Goal: Task Accomplishment & Management: Use online tool/utility

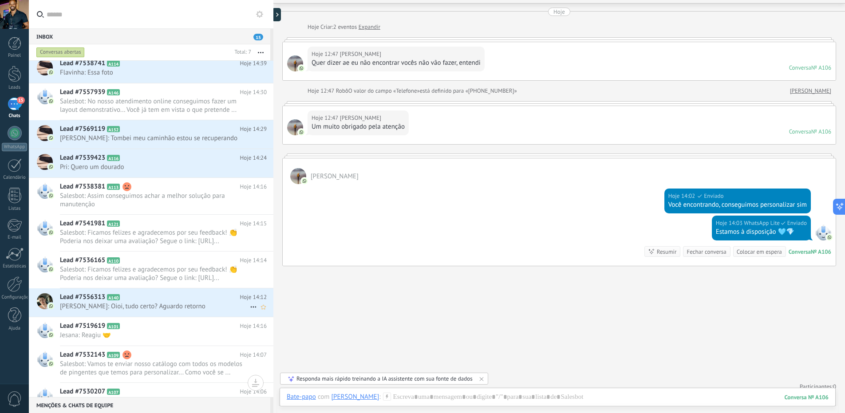
scroll to position [255, 0]
click at [131, 304] on span "[PERSON_NAME]: Oioi, tudo certo? Aguardo retorno" at bounding box center [155, 304] width 190 height 8
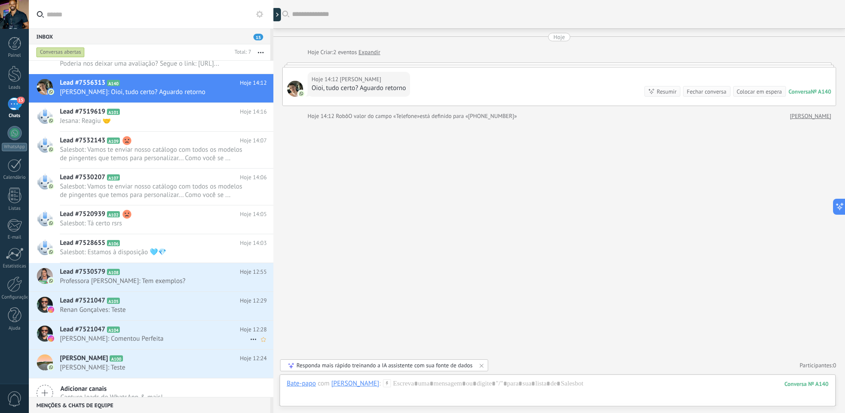
scroll to position [485, 0]
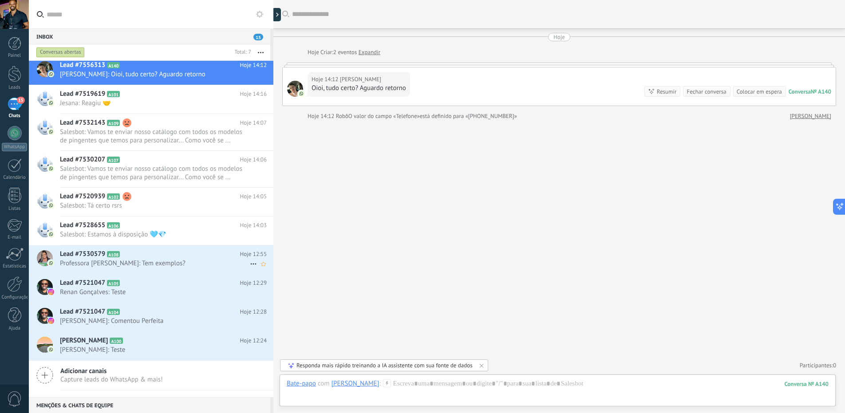
click at [130, 258] on icon at bounding box center [126, 254] width 9 height 9
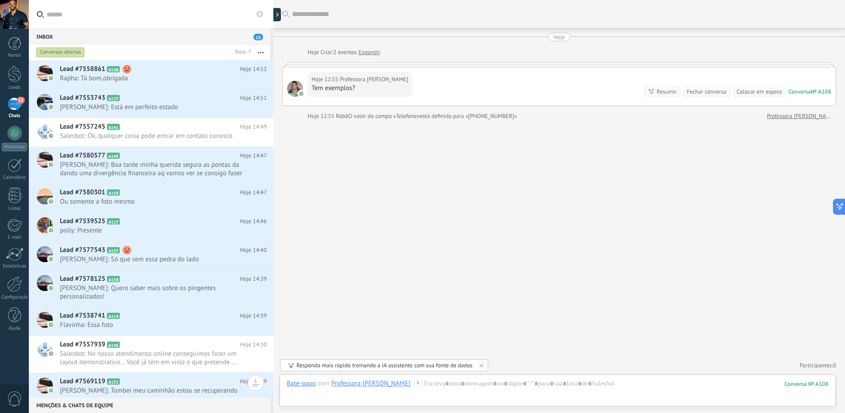
click at [15, 102] on div "15" at bounding box center [15, 104] width 14 height 13
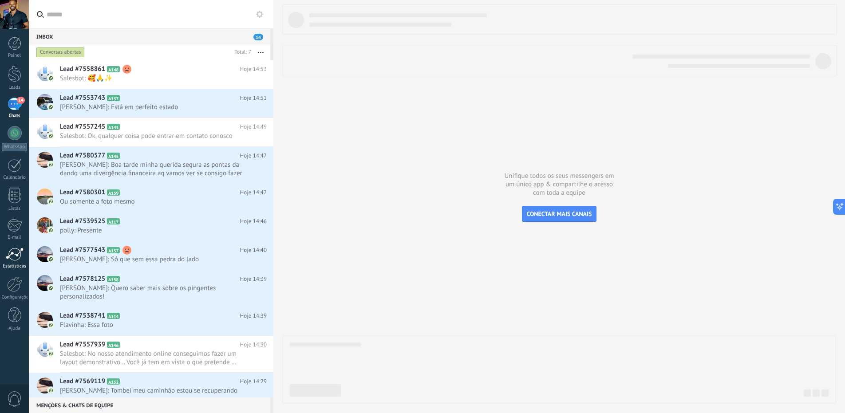
click at [12, 255] on div at bounding box center [15, 254] width 18 height 13
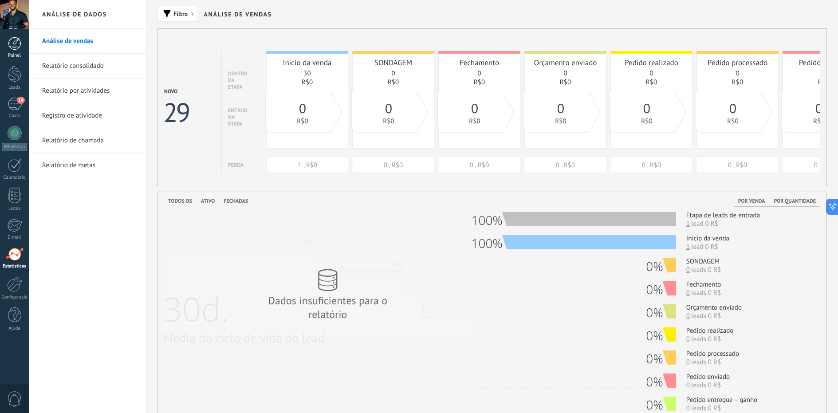
click at [17, 40] on div at bounding box center [14, 43] width 13 height 13
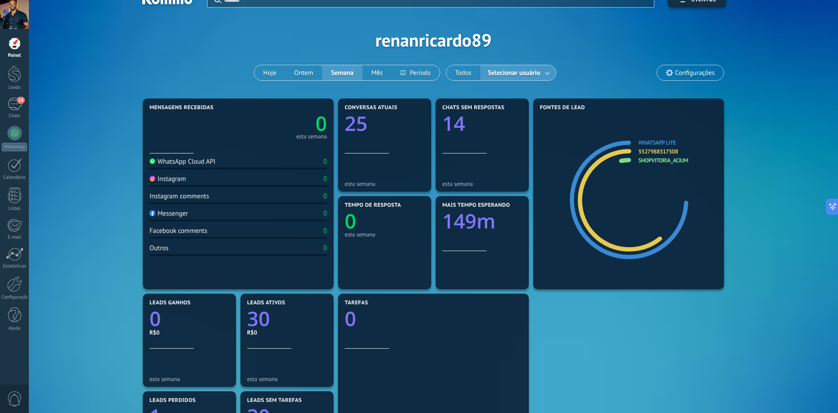
scroll to position [62, 0]
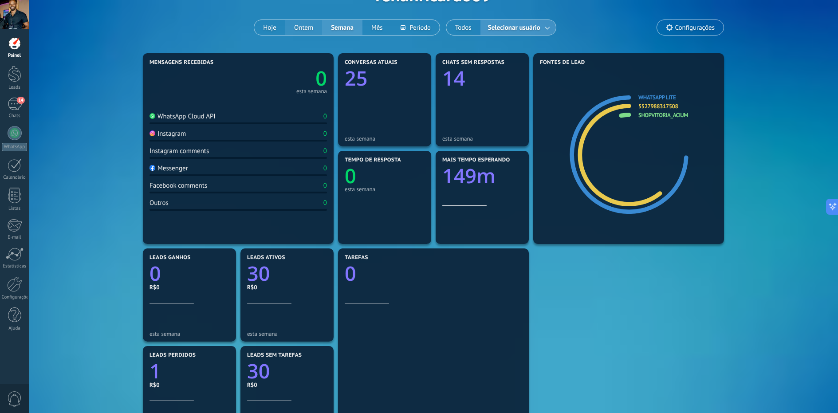
click at [304, 27] on button "Ontem" at bounding box center [303, 27] width 37 height 15
click at [273, 28] on button "Hoje" at bounding box center [269, 27] width 31 height 15
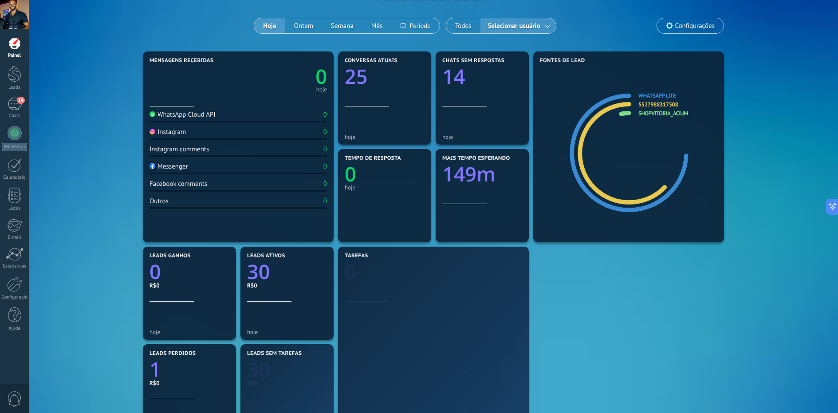
scroll to position [181, 0]
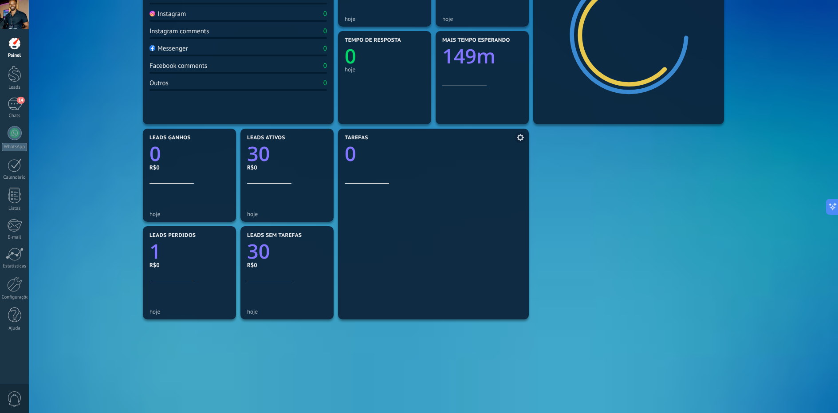
click at [520, 137] on icon at bounding box center [520, 137] width 7 height 7
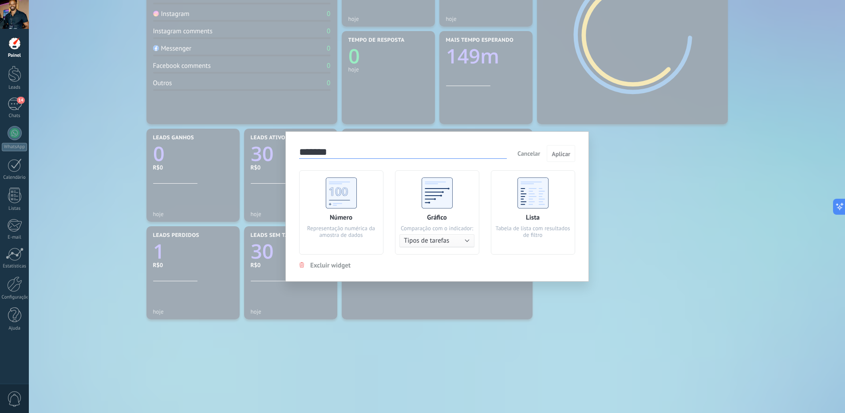
click at [668, 220] on div "******* Cancelar Aplicar Número Representação numérica da amostra de dados Gráf…" at bounding box center [437, 206] width 816 height 413
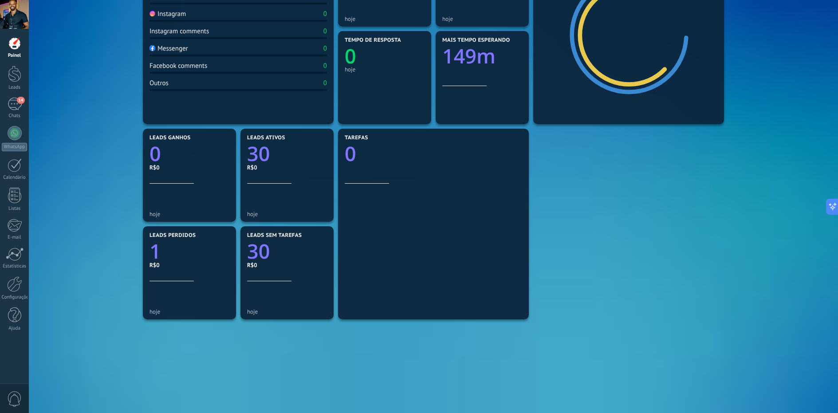
scroll to position [0, 0]
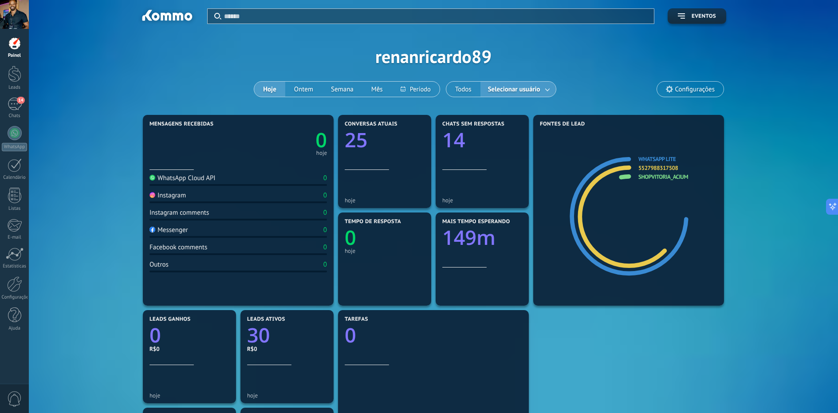
click at [679, 87] on span "Configurações" at bounding box center [694, 90] width 39 height 8
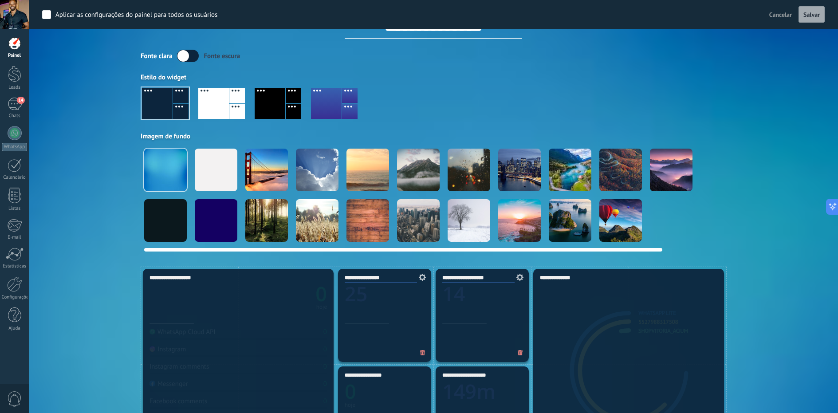
scroll to position [67, 0]
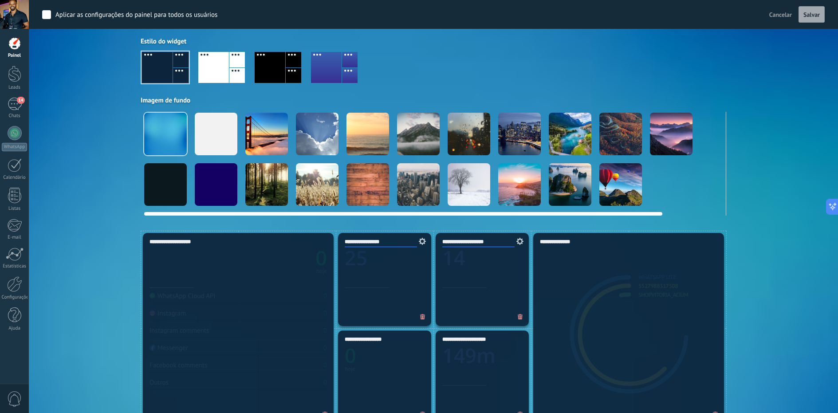
click at [720, 184] on video at bounding box center [721, 184] width 43 height 43
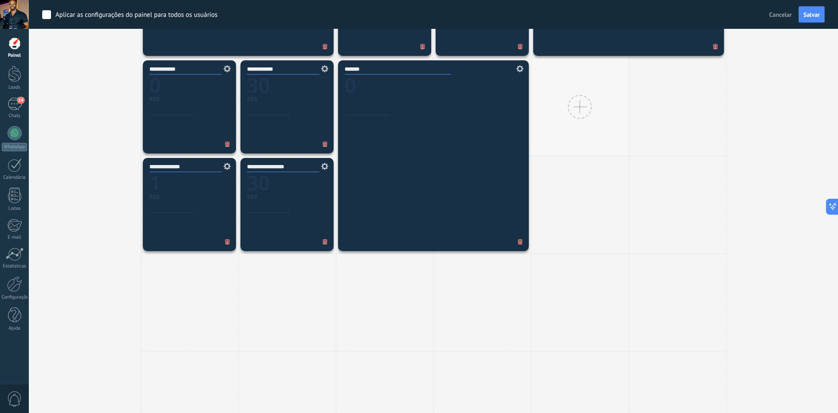
scroll to position [426, 0]
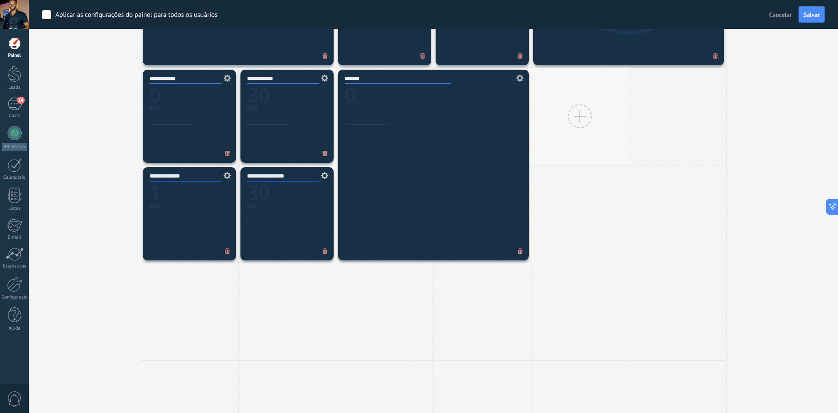
click at [564, 120] on div at bounding box center [580, 116] width 98 height 98
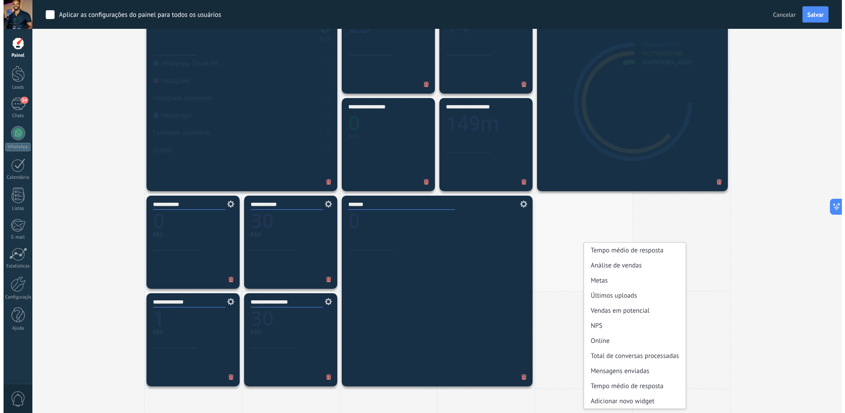
scroll to position [324, 0]
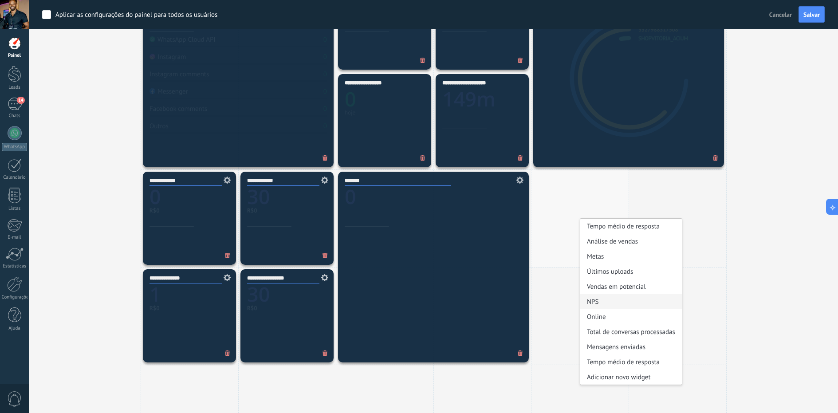
click at [597, 299] on div "NPS" at bounding box center [631, 301] width 102 height 15
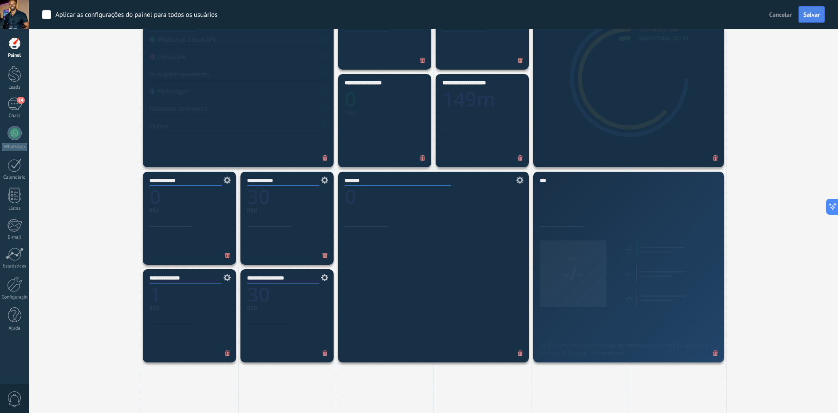
click at [738, 10] on button "Salvar" at bounding box center [812, 14] width 26 height 17
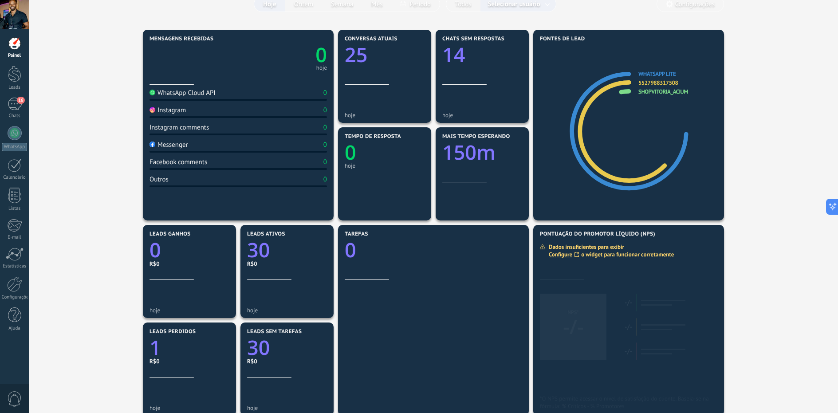
scroll to position [87, 0]
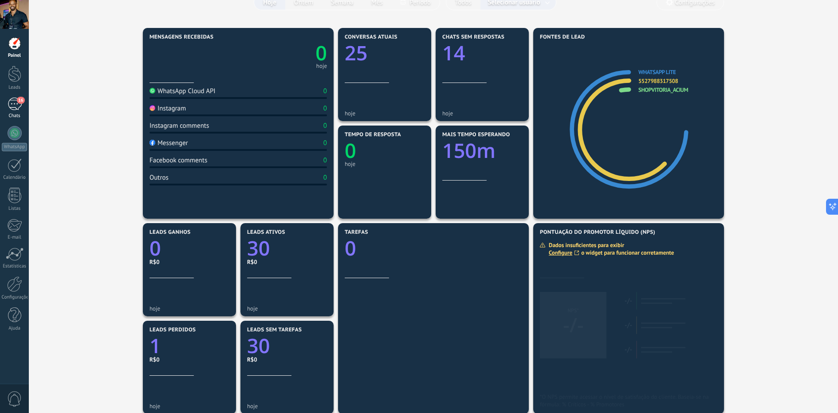
click at [12, 104] on div "16" at bounding box center [15, 104] width 14 height 13
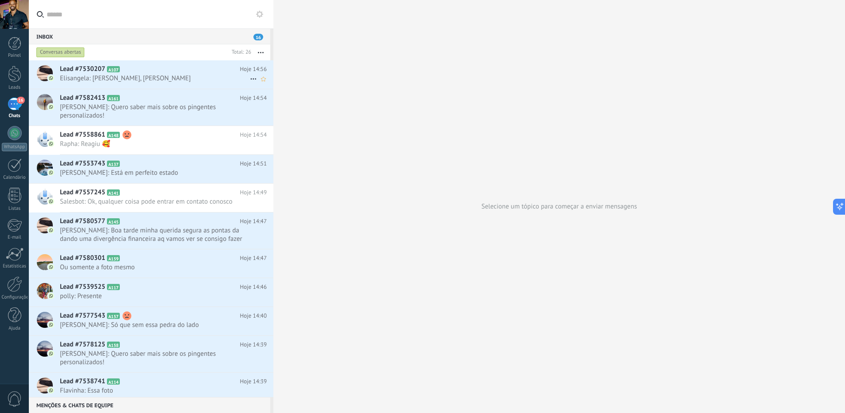
click at [153, 74] on span "Elisangela: [PERSON_NAME], [PERSON_NAME]" at bounding box center [155, 78] width 190 height 8
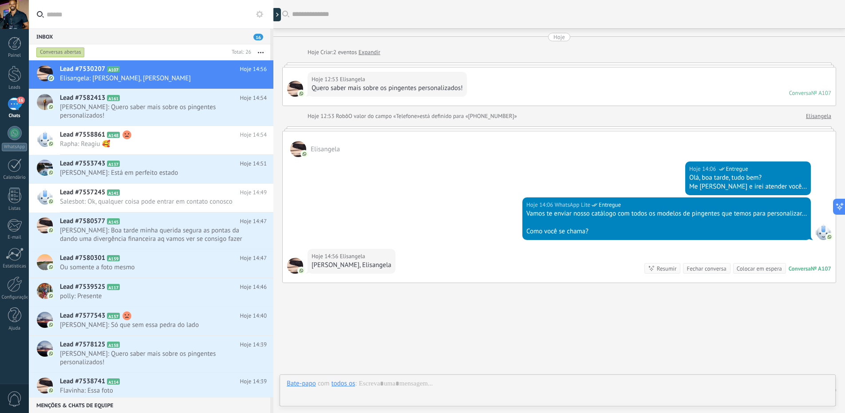
scroll to position [25, 0]
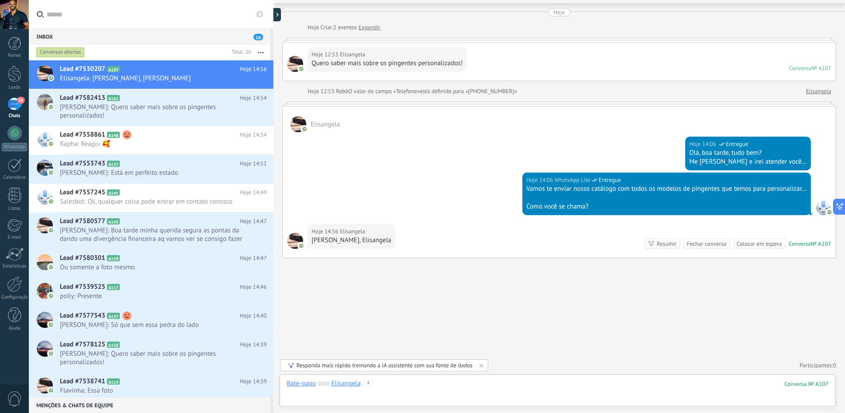
click at [409, 391] on div at bounding box center [558, 392] width 542 height 27
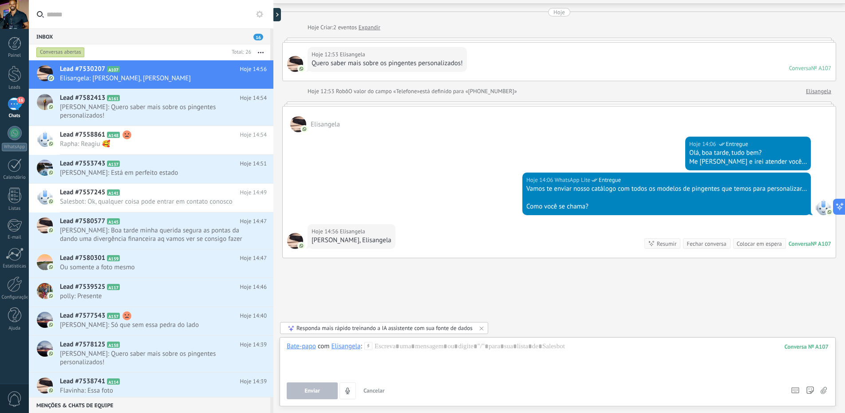
click at [370, 346] on icon at bounding box center [368, 346] width 8 height 8
click at [385, 349] on div at bounding box center [558, 359] width 542 height 34
click at [344, 348] on div "Elisangela" at bounding box center [345, 346] width 29 height 8
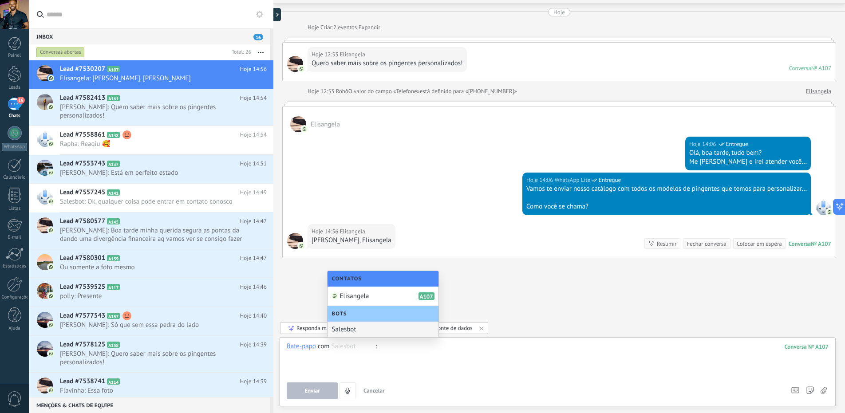
click at [315, 369] on div at bounding box center [558, 359] width 542 height 34
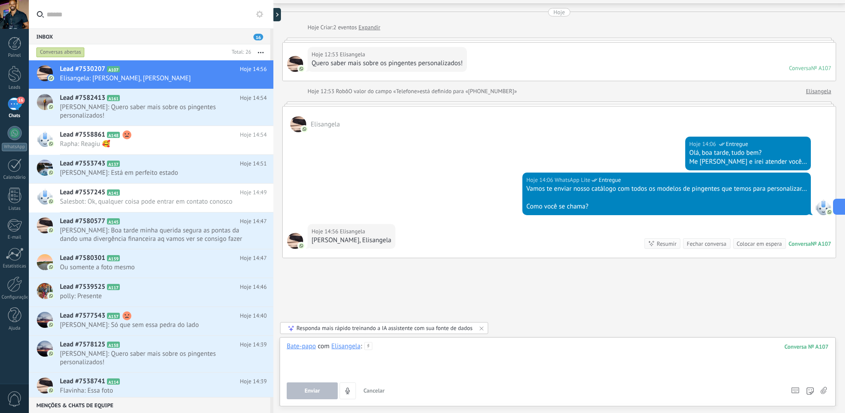
click at [562, 374] on div at bounding box center [558, 359] width 542 height 34
click at [338, 327] on div "Responda mais rápido treinando a IA assistente com sua fonte de dados" at bounding box center [384, 328] width 176 height 8
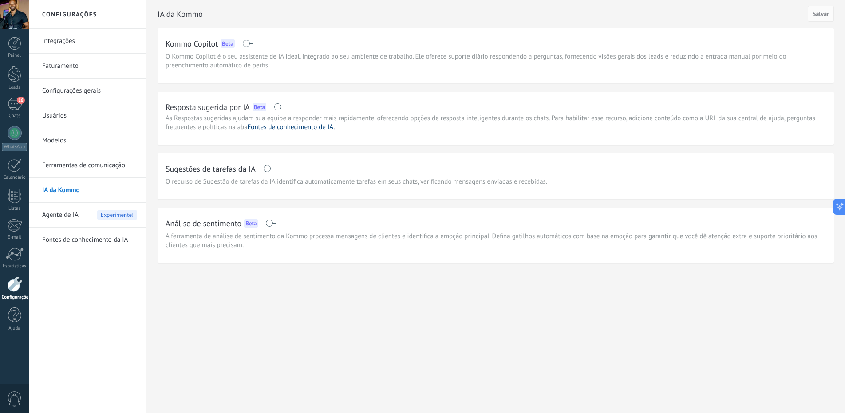
click at [290, 125] on link "Fontes de conhecimento de IA" at bounding box center [291, 127] width 86 height 8
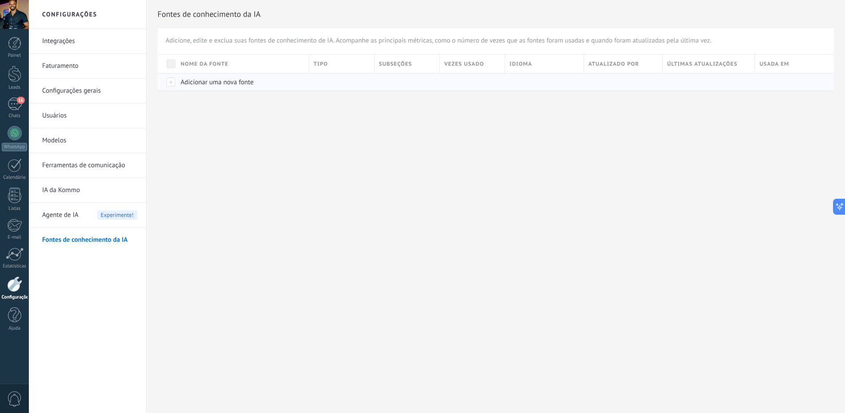
click at [169, 83] on div at bounding box center [166, 81] width 19 height 17
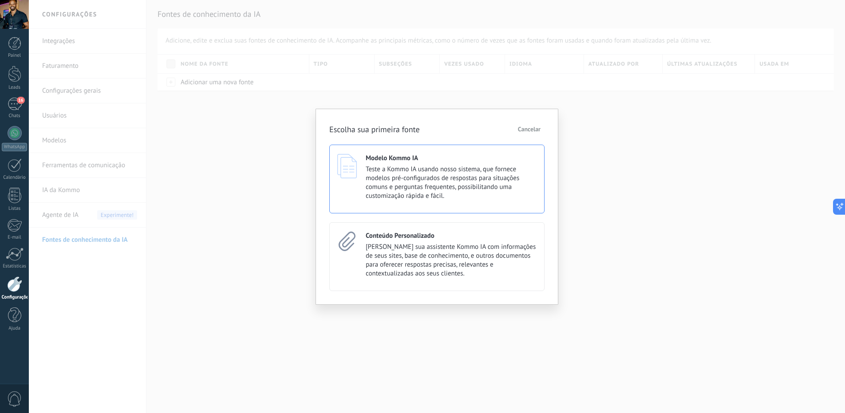
click at [385, 187] on span "Teste a Kommo IA usando nosso sistema, que fornece modelos pré-configurados de …" at bounding box center [451, 182] width 171 height 35
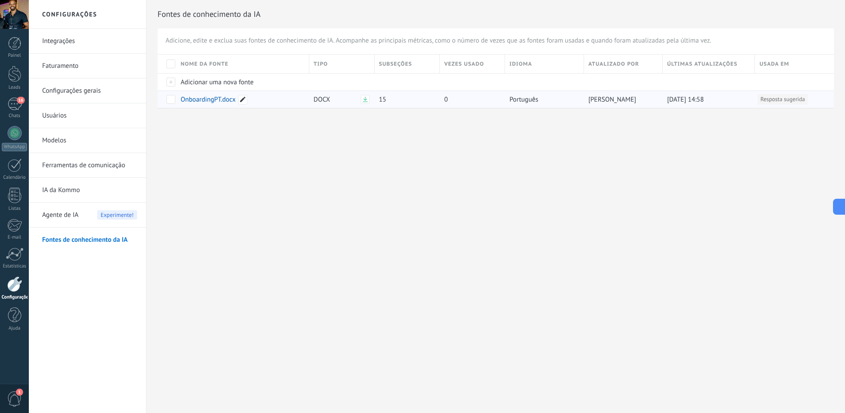
click at [241, 100] on icon at bounding box center [242, 99] width 5 height 5
click at [209, 158] on div "Configurações Integrações Faturamento Configurações gerais Usuários Modelos Fer…" at bounding box center [437, 206] width 816 height 413
click at [209, 98] on span "OnboardingPT.docx" at bounding box center [208, 99] width 55 height 8
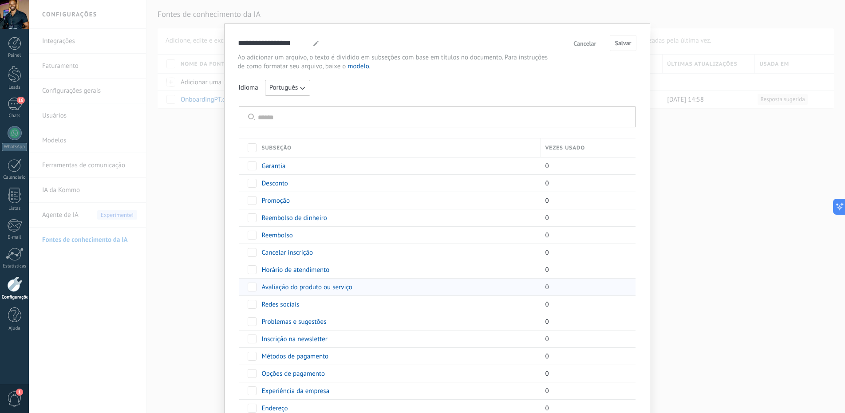
scroll to position [7, 0]
click at [279, 165] on span "Garantia" at bounding box center [274, 164] width 24 height 8
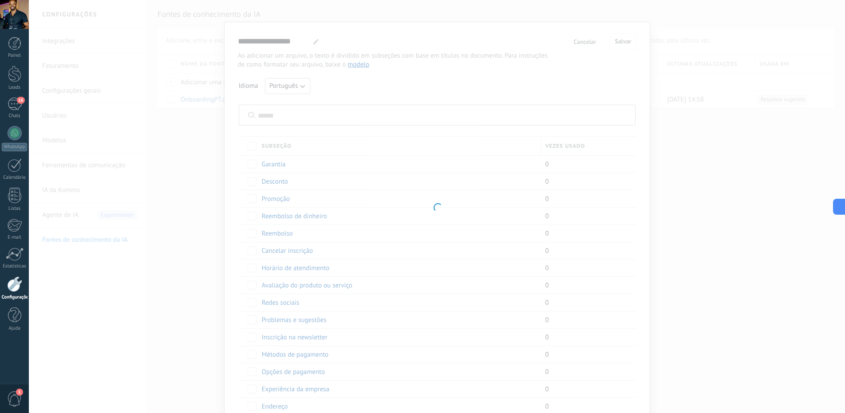
type input "********"
type textarea "**********"
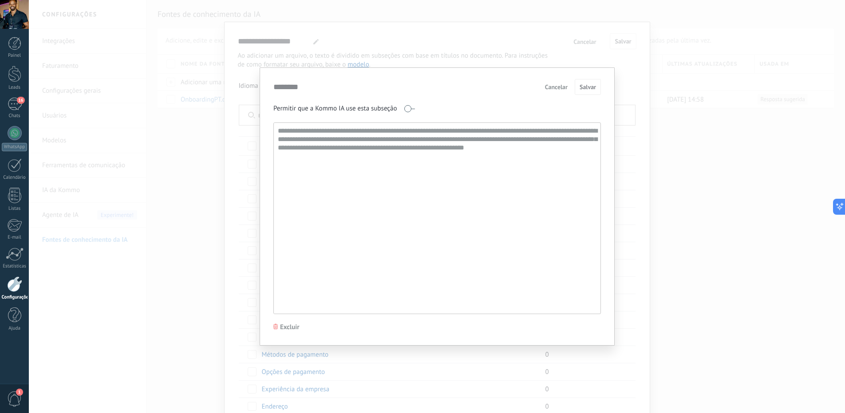
click at [460, 140] on textarea "**********" at bounding box center [436, 218] width 325 height 191
click at [417, 136] on textarea "**********" at bounding box center [436, 218] width 325 height 191
click at [354, 143] on textarea "**********" at bounding box center [436, 218] width 325 height 191
click at [566, 87] on span "Cancelar" at bounding box center [556, 87] width 23 height 6
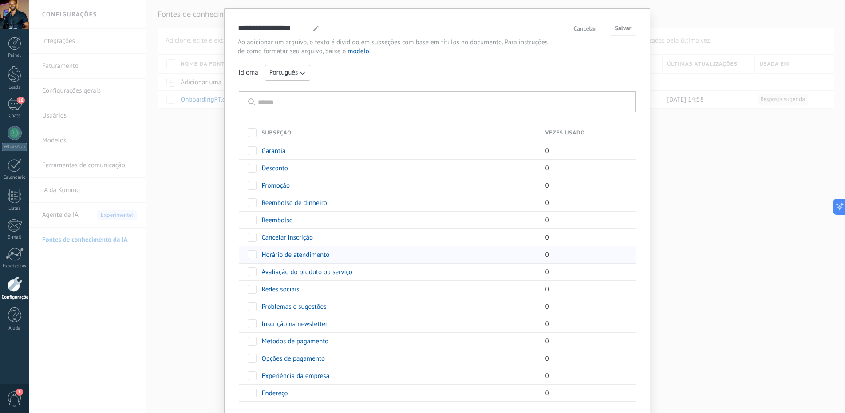
scroll to position [22, 0]
click at [290, 253] on span "Horário de atendimento" at bounding box center [296, 253] width 68 height 8
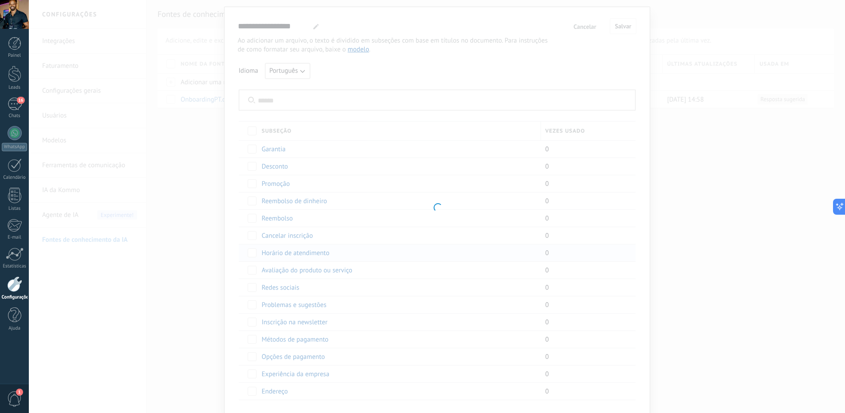
type input "**********"
type textarea "**********"
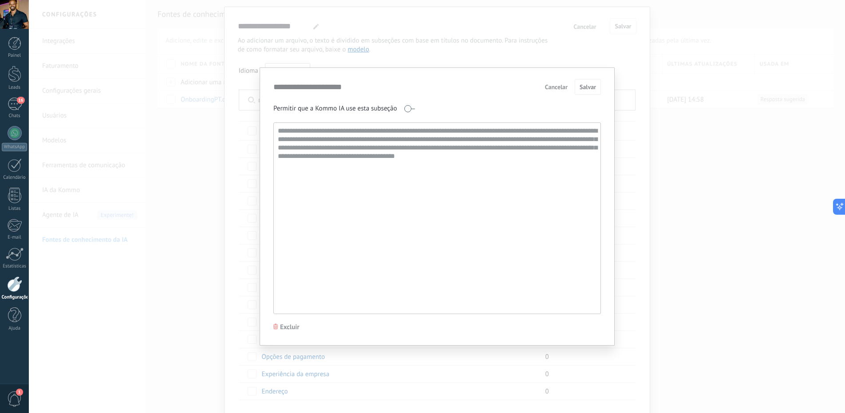
click at [563, 87] on span "Cancelar" at bounding box center [556, 87] width 23 height 6
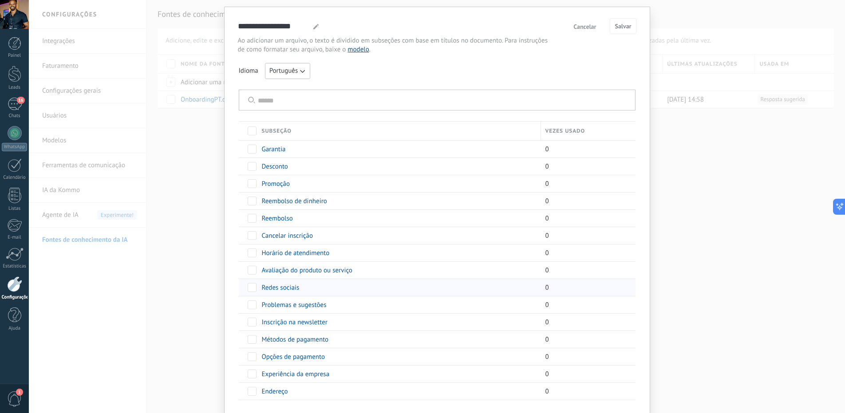
scroll to position [52, 0]
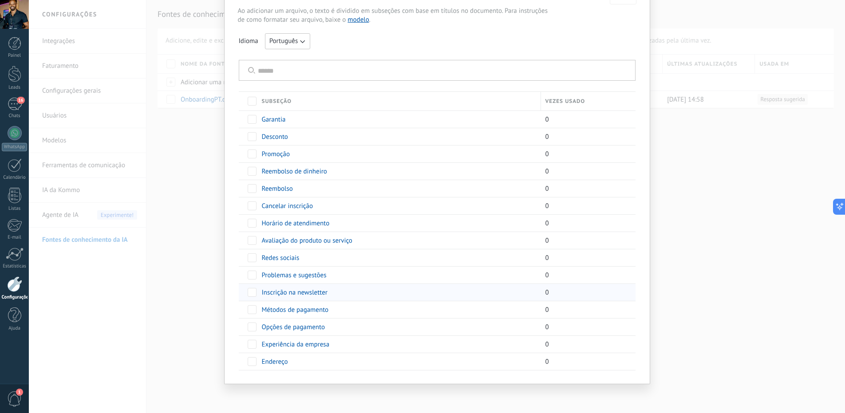
click at [248, 292] on span at bounding box center [252, 292] width 9 height 9
click at [267, 293] on span "Excluir" at bounding box center [276, 291] width 19 height 17
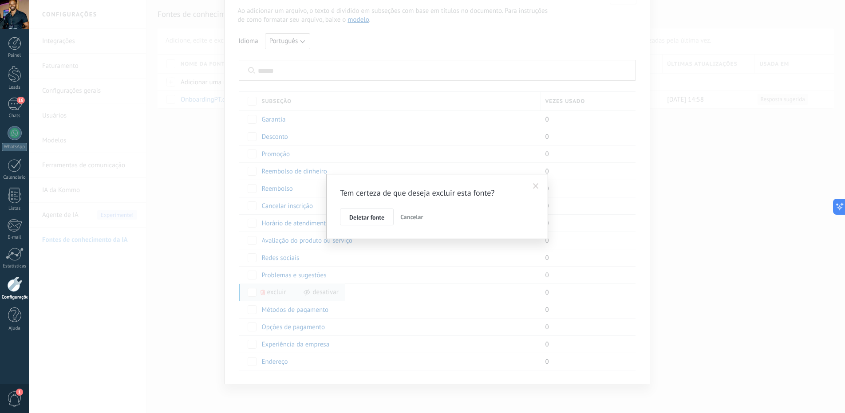
drag, startPoint x: 366, startPoint y: 220, endPoint x: 354, endPoint y: 228, distance: 14.3
click at [366, 220] on span "Deletar fonte" at bounding box center [366, 217] width 35 height 6
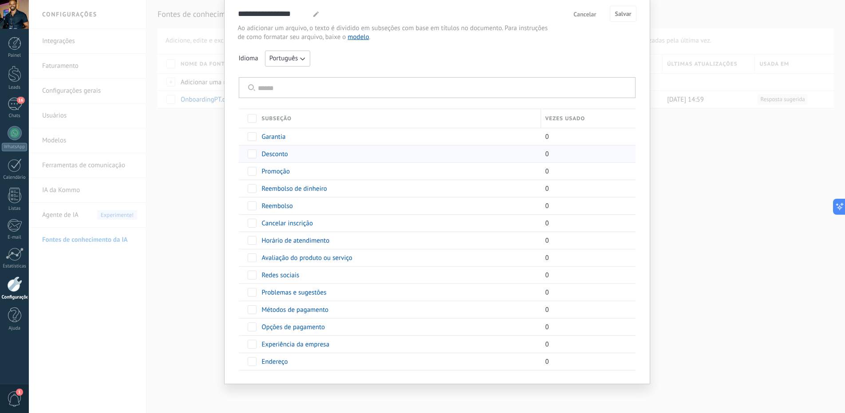
scroll to position [0, 0]
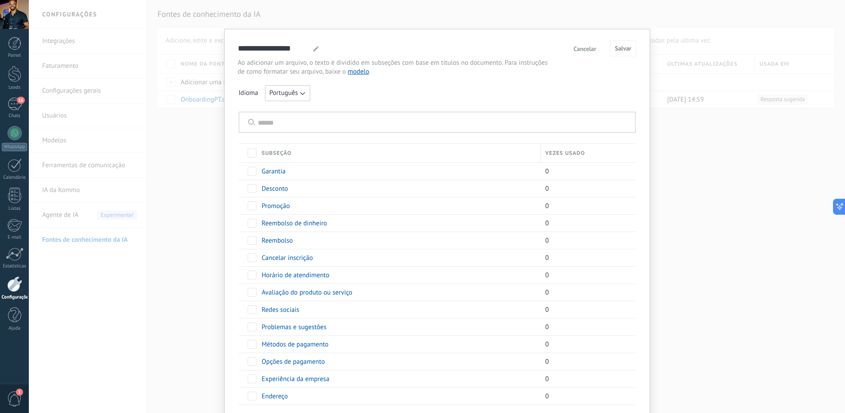
click at [583, 51] on span "Cancelar" at bounding box center [584, 49] width 23 height 6
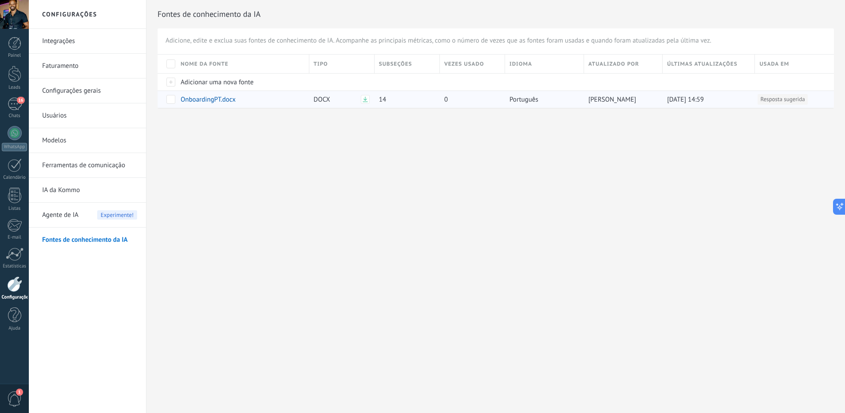
click at [362, 100] on icon at bounding box center [364, 99] width 5 height 5
click at [61, 116] on link "Usuários" at bounding box center [89, 115] width 95 height 25
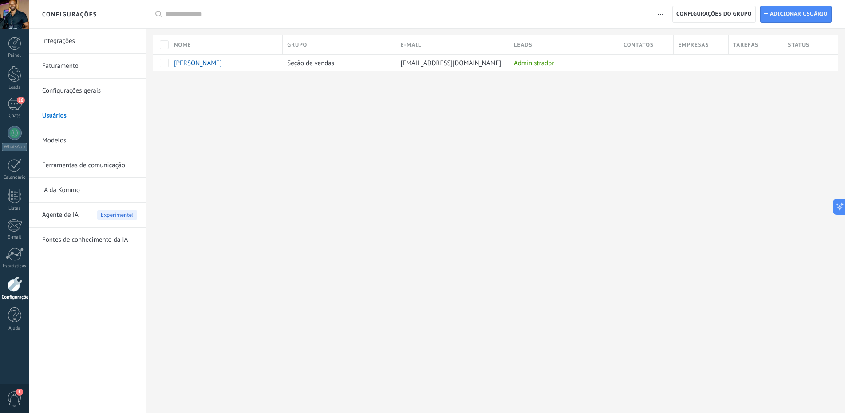
click at [16, 279] on div at bounding box center [14, 284] width 15 height 16
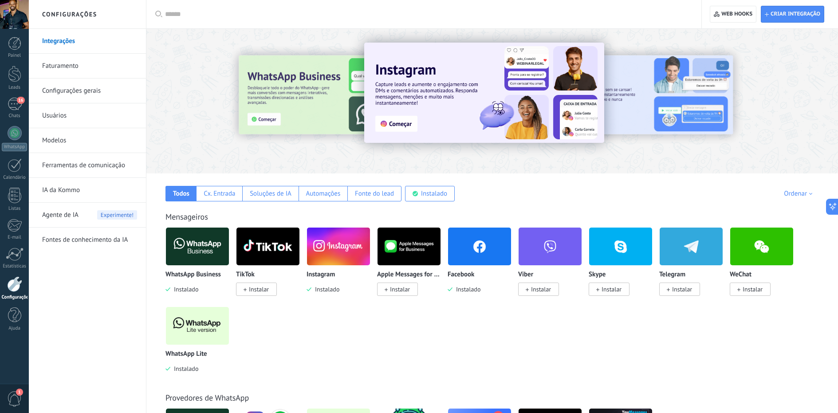
click at [61, 212] on span "Agente de IA" at bounding box center [60, 215] width 36 height 25
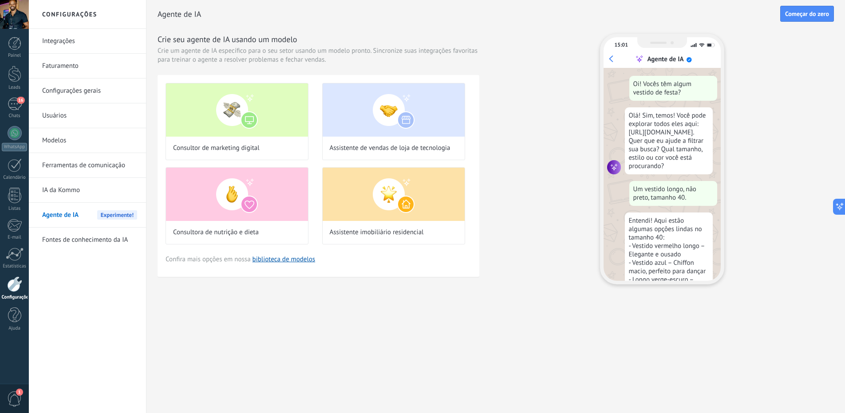
scroll to position [27, 0]
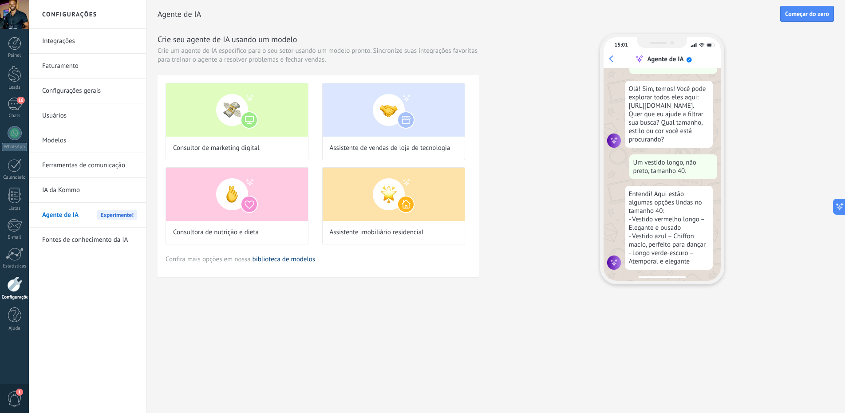
click at [284, 261] on link "biblioteca de modelos" at bounding box center [283, 259] width 63 height 8
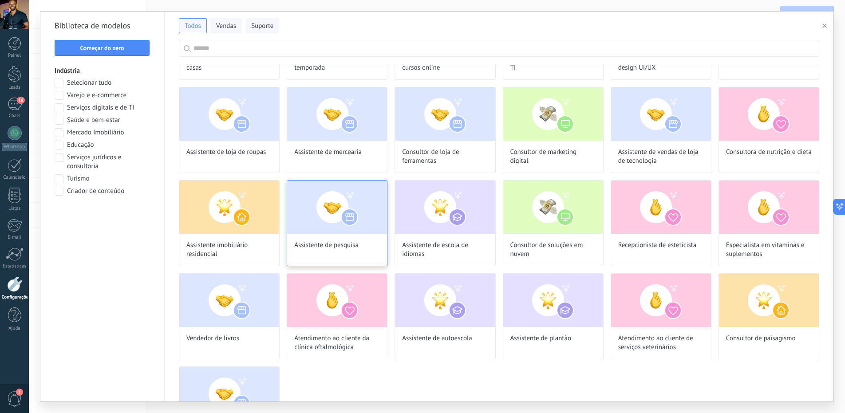
scroll to position [220, 0]
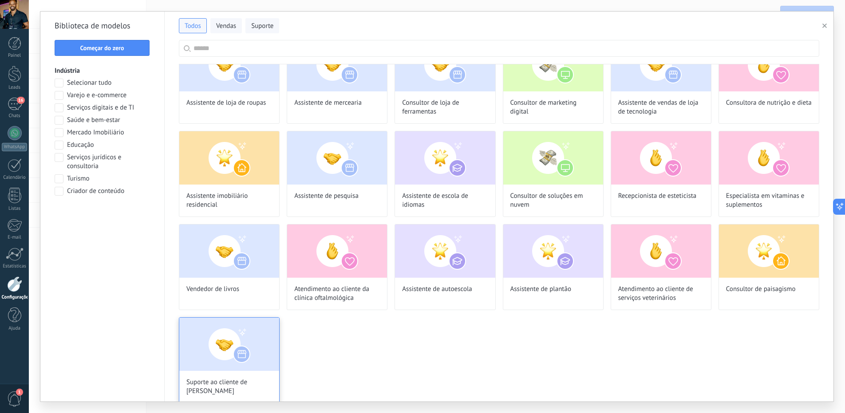
click at [210, 333] on img at bounding box center [229, 344] width 100 height 53
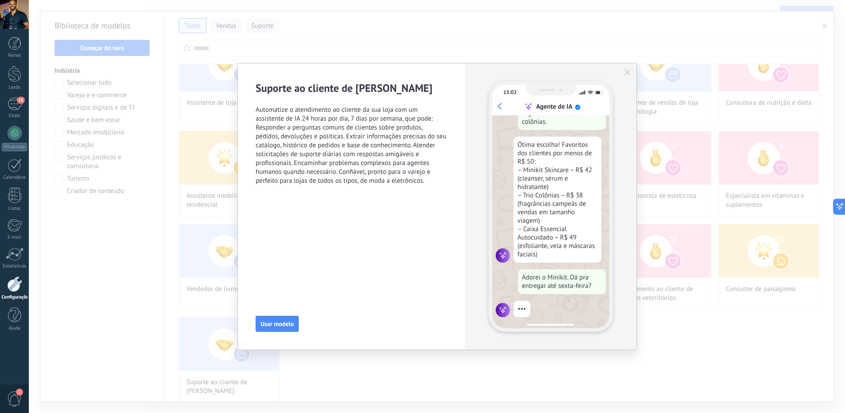
scroll to position [153, 0]
click at [626, 71] on use "button" at bounding box center [627, 72] width 6 height 6
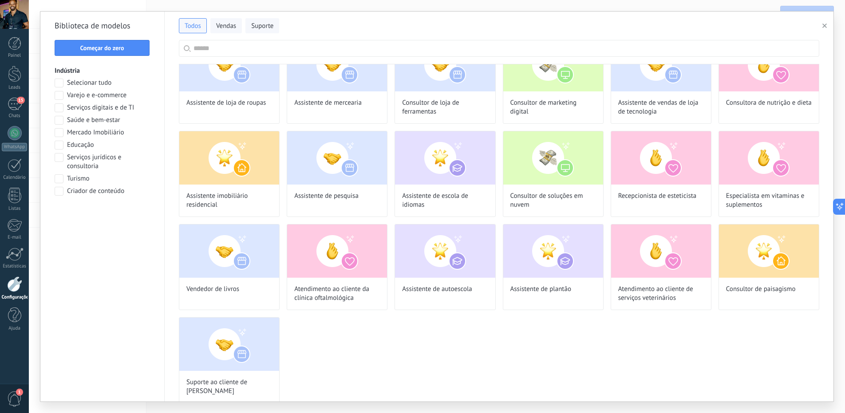
scroll to position [197, 0]
click at [58, 95] on span at bounding box center [59, 95] width 9 height 9
click at [93, 212] on span "Aplicar" at bounding box center [102, 214] width 19 height 6
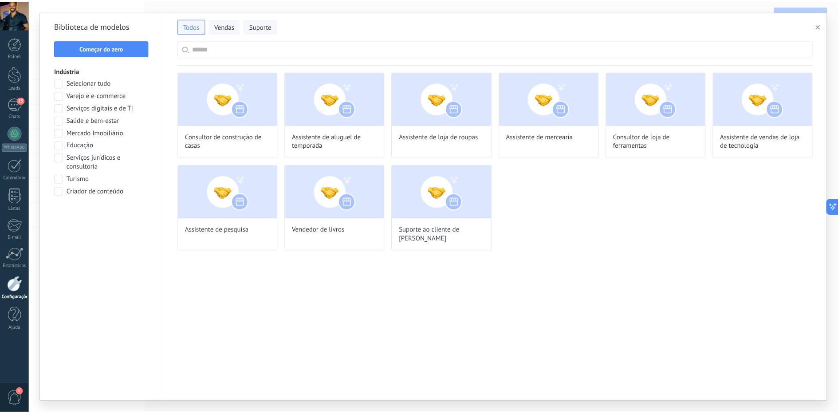
scroll to position [0, 0]
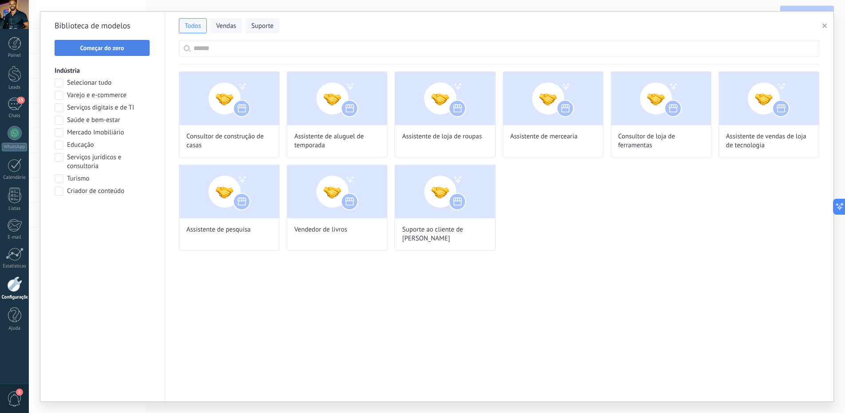
click at [102, 46] on span "Começar do zero" at bounding box center [102, 48] width 44 height 6
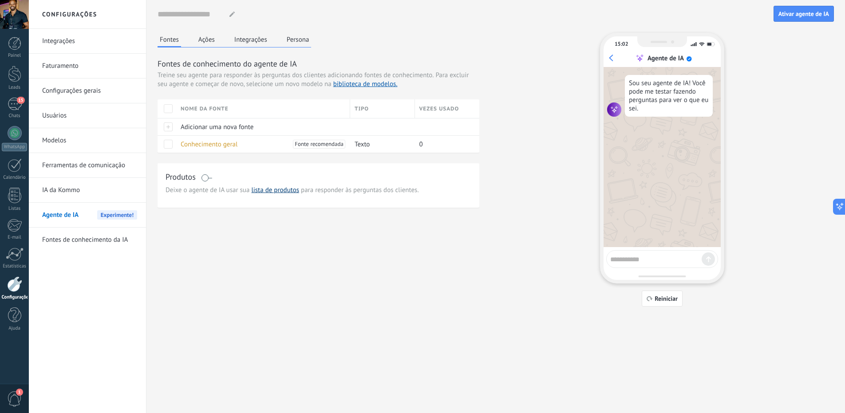
click at [284, 189] on link "lista de produtos" at bounding box center [275, 190] width 48 height 8
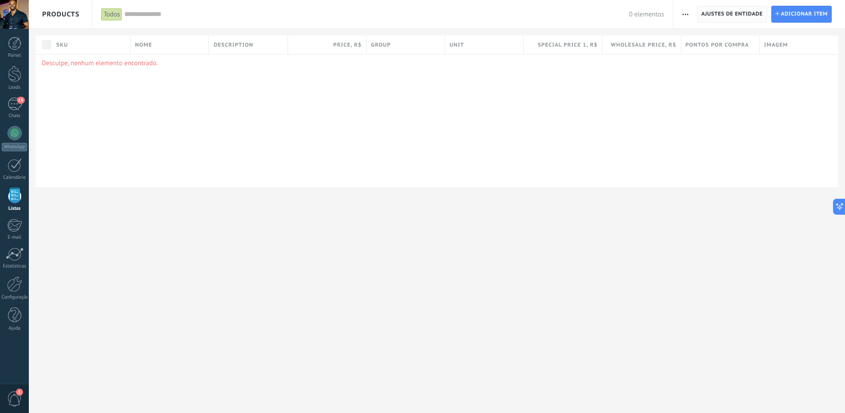
click at [717, 14] on span "Ajustes de entidade" at bounding box center [731, 14] width 61 height 16
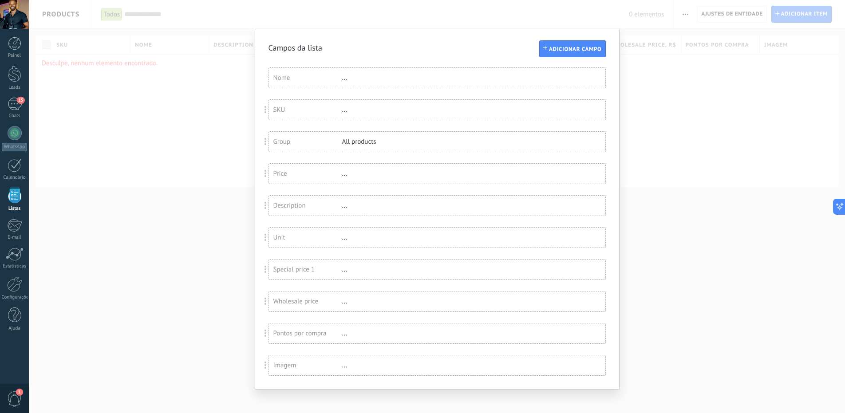
click at [352, 78] on div "..." at bounding box center [371, 78] width 58 height 8
click at [365, 76] on div "..." at bounding box center [371, 78] width 58 height 8
click at [205, 133] on div "Campos da lista Adicionar campo Você atingiu o limite de campos personalizados …" at bounding box center [437, 206] width 816 height 413
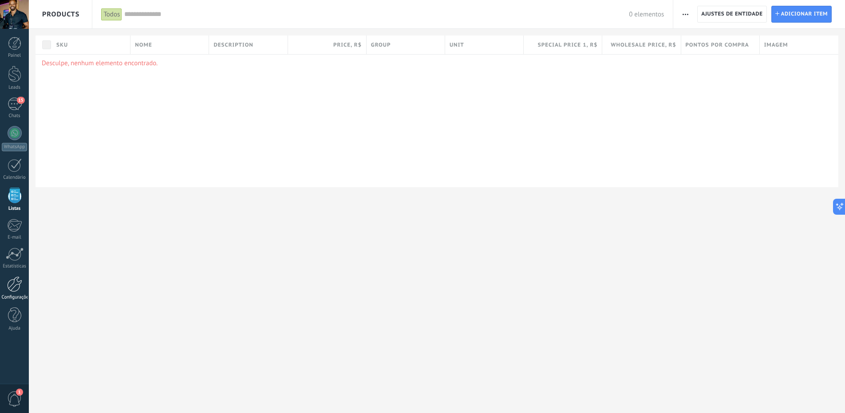
click at [12, 292] on link "Configurações" at bounding box center [14, 288] width 29 height 24
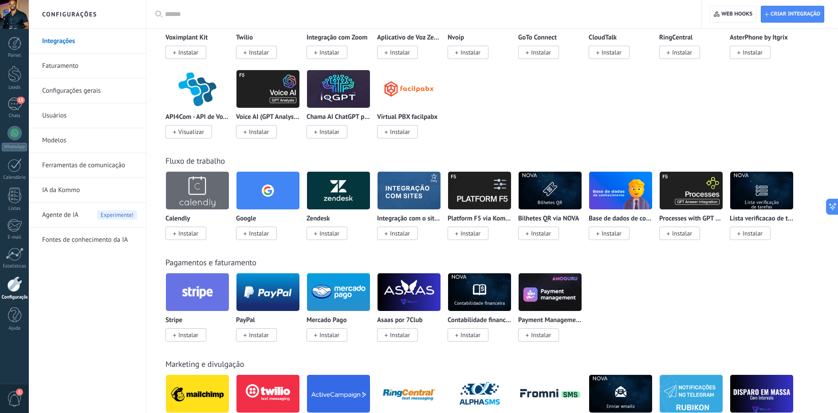
scroll to position [985, 0]
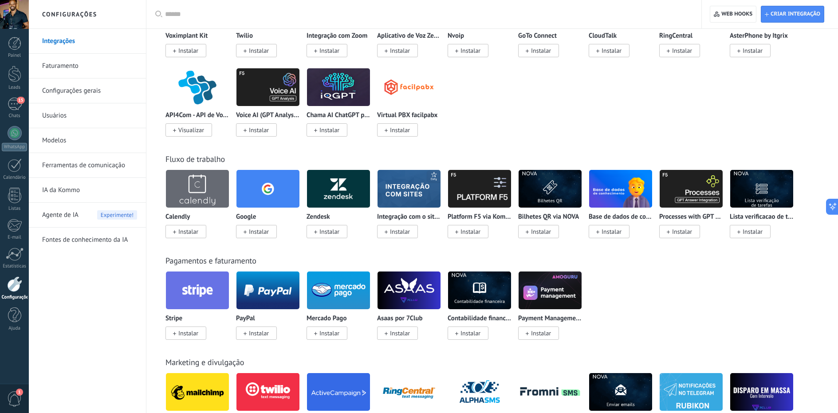
click at [348, 288] on img at bounding box center [338, 290] width 63 height 43
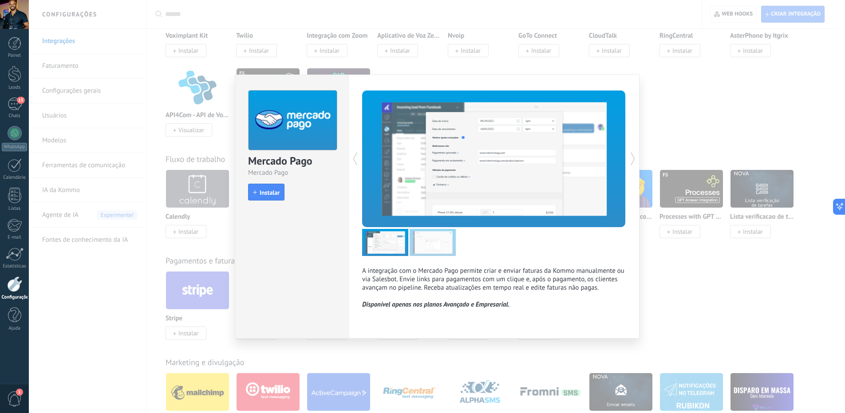
click at [650, 290] on div "Mercado Pago Mercado Pago install Instalar A integração com o Mercado Pago perm…" at bounding box center [437, 206] width 816 height 413
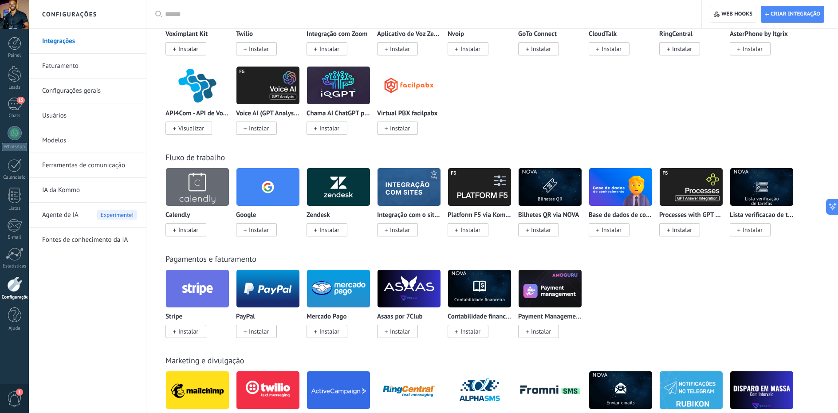
scroll to position [1003, 0]
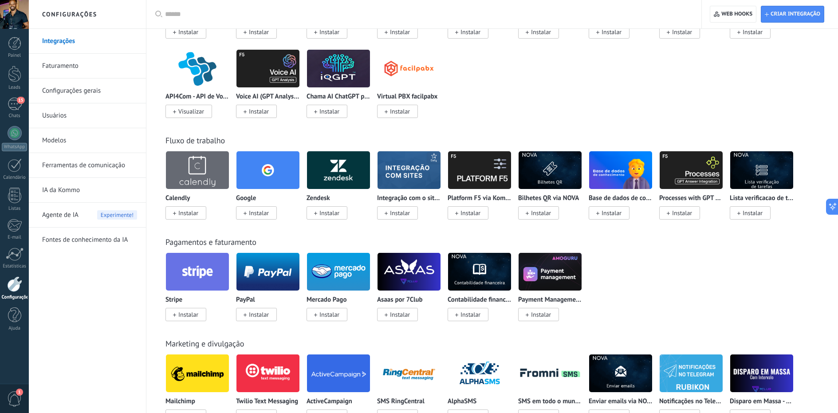
click at [388, 273] on img at bounding box center [409, 271] width 63 height 43
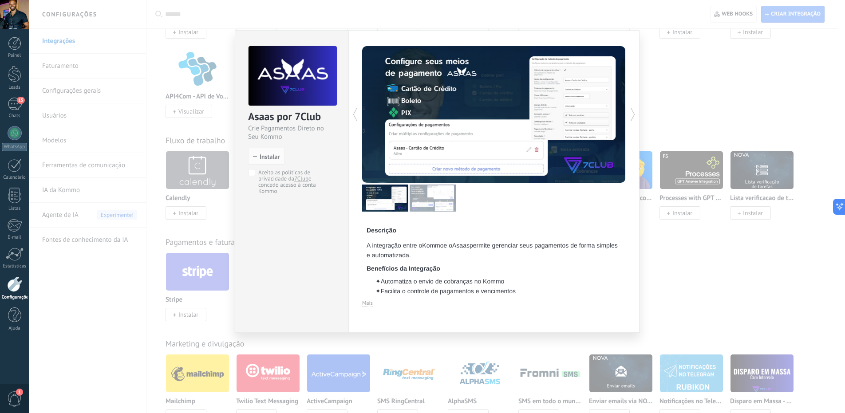
click at [369, 302] on span "Mais" at bounding box center [367, 303] width 11 height 7
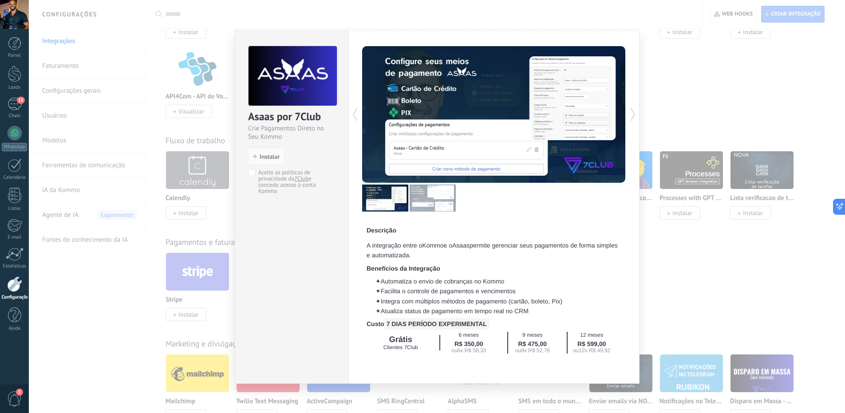
click at [209, 224] on div "Asaas por 7Club Crie Pagamentos Direto no Seu Kommo install Instalar Aceito as …" at bounding box center [437, 206] width 816 height 413
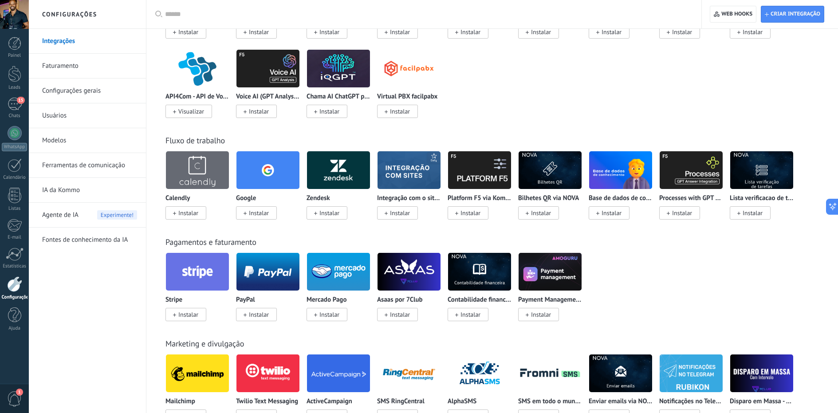
click at [334, 282] on img at bounding box center [338, 271] width 63 height 43
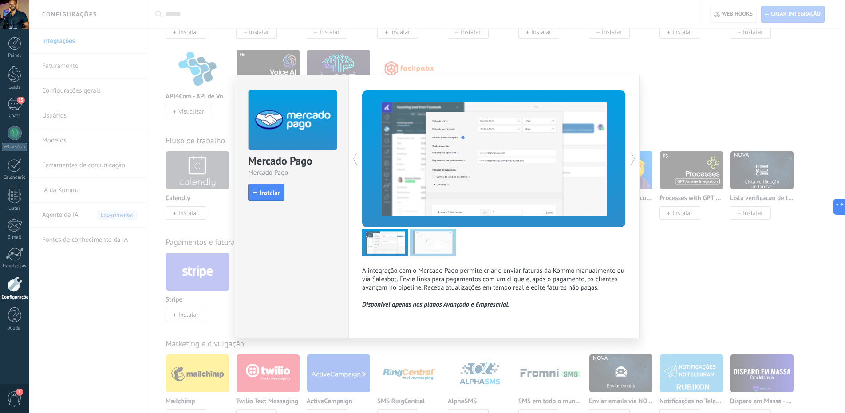
click at [706, 232] on div "Mercado Pago Mercado Pago install Instalar A integração com o Mercado Pago perm…" at bounding box center [437, 206] width 816 height 413
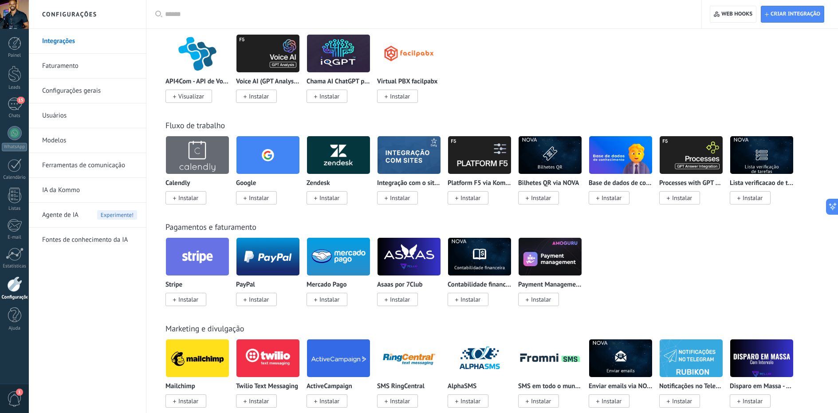
scroll to position [1048, 0]
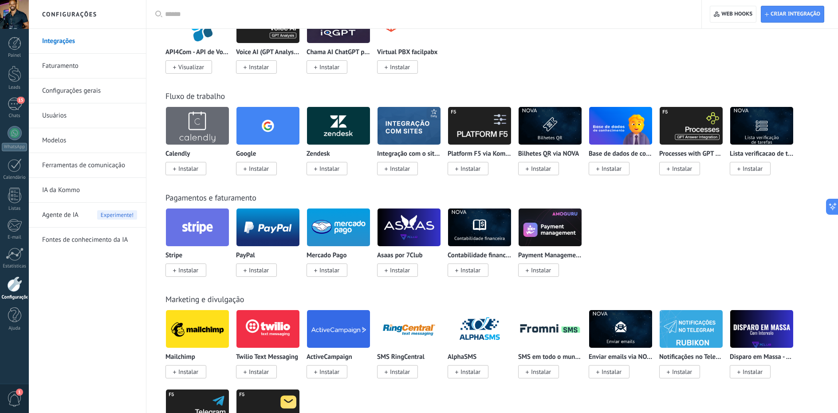
click at [469, 236] on img at bounding box center [479, 227] width 63 height 43
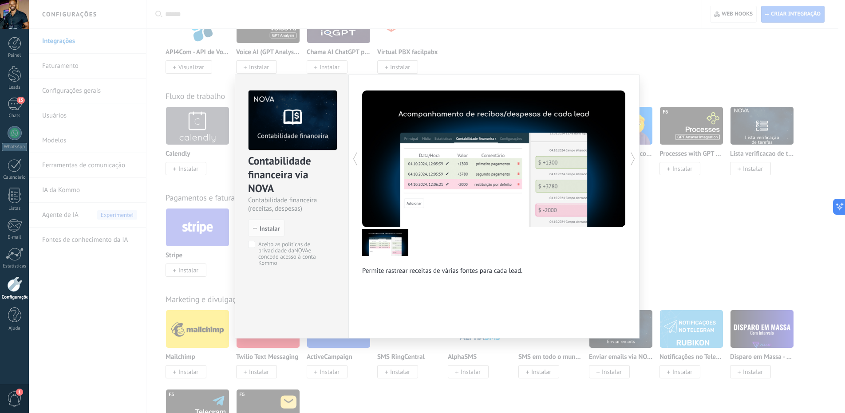
click at [711, 232] on div "Contabilidade financeira via NOVA Contabilidade financeira (receitas, despesas)…" at bounding box center [437, 206] width 816 height 413
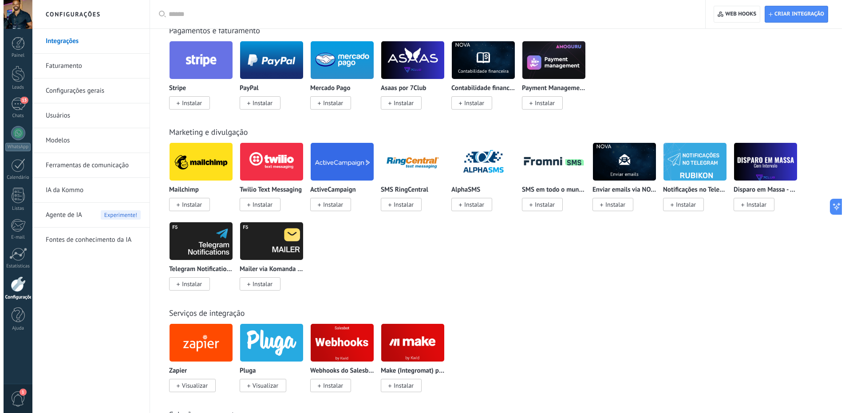
scroll to position [1252, 0]
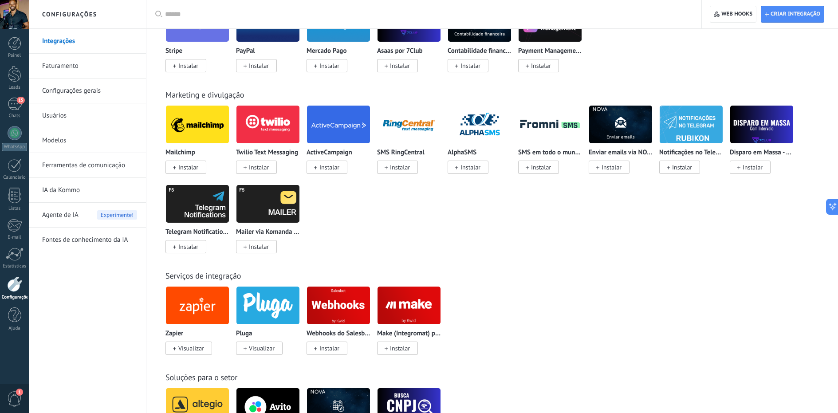
click at [334, 310] on img at bounding box center [338, 305] width 63 height 43
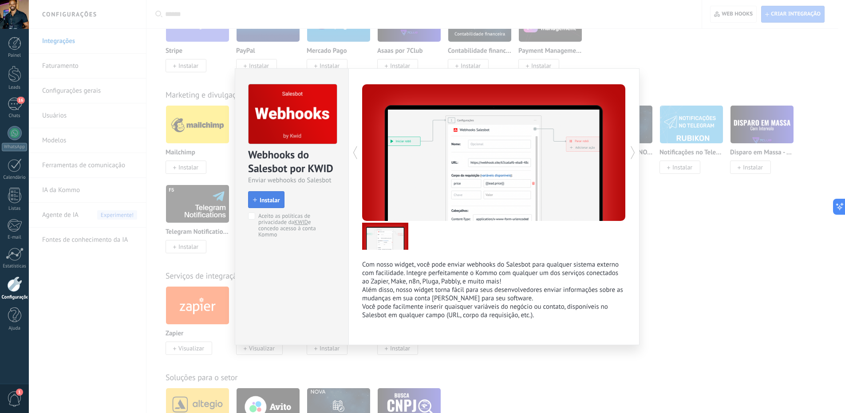
click at [263, 203] on span "Instalar" at bounding box center [270, 200] width 20 height 6
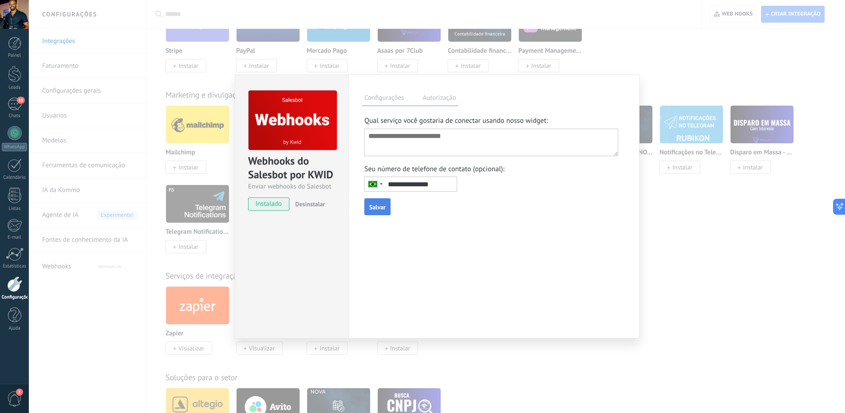
click at [405, 140] on textarea at bounding box center [491, 143] width 254 height 28
type textarea "***"
click at [443, 97] on label "Autorização" at bounding box center [439, 99] width 38 height 13
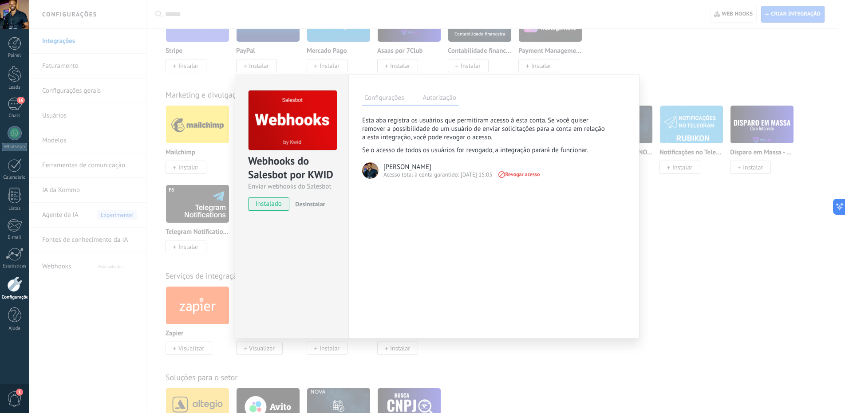
click at [395, 99] on label "Configurações" at bounding box center [384, 99] width 44 height 13
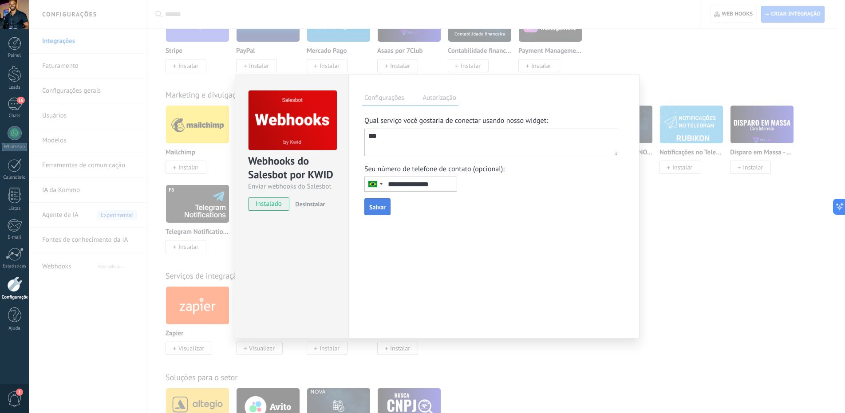
click at [377, 209] on span "Salvar" at bounding box center [377, 207] width 16 height 6
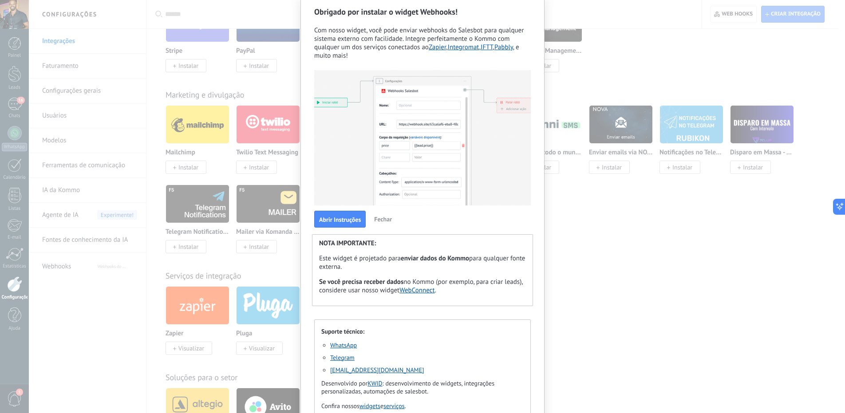
scroll to position [67, 0]
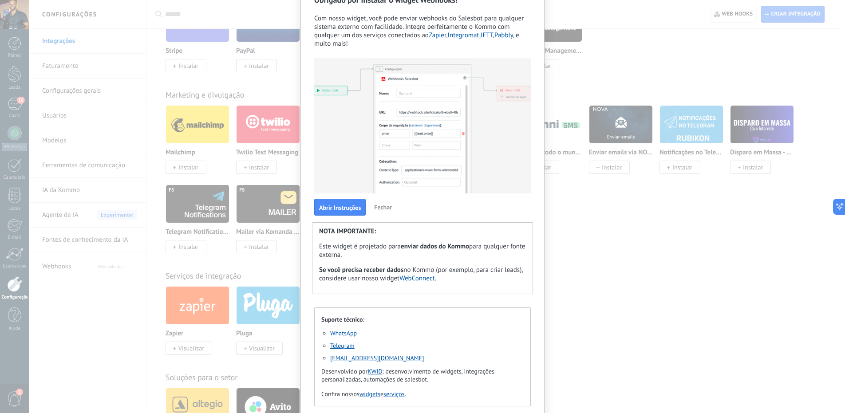
click at [411, 278] on link "WebConnect" at bounding box center [416, 278] width 35 height 8
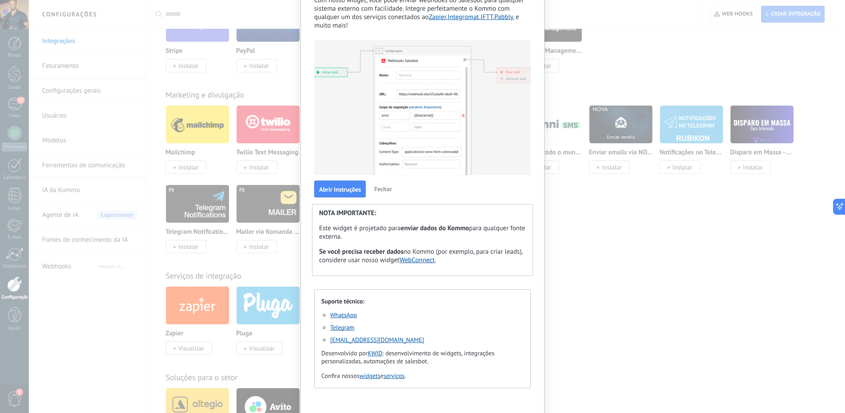
scroll to position [87, 0]
